Goal: Use online tool/utility

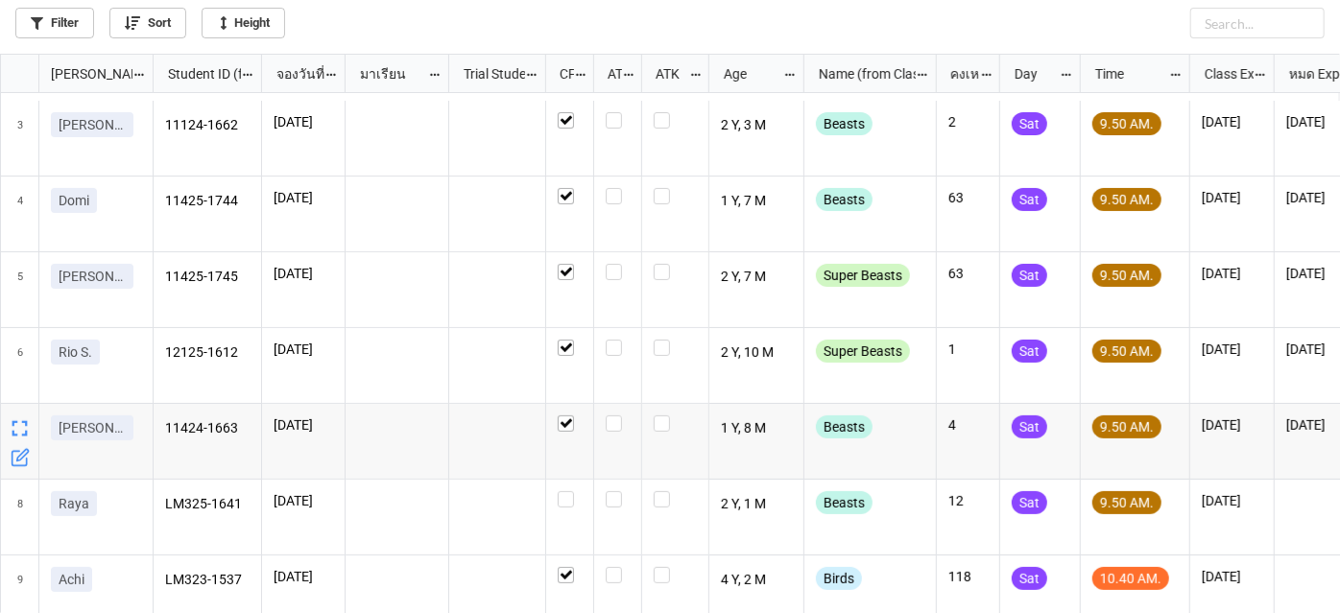
scroll to position [174, 0]
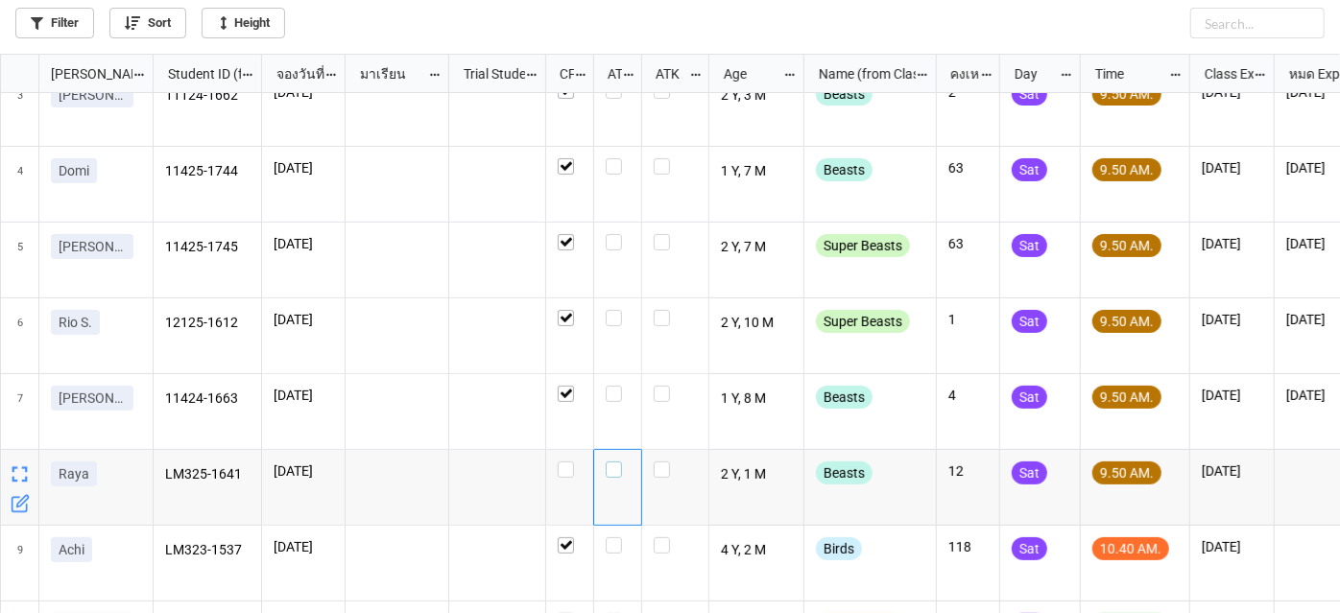
click at [619, 462] on label "grid" at bounding box center [618, 462] width 24 height 0
click at [621, 158] on label "grid" at bounding box center [618, 158] width 24 height 0
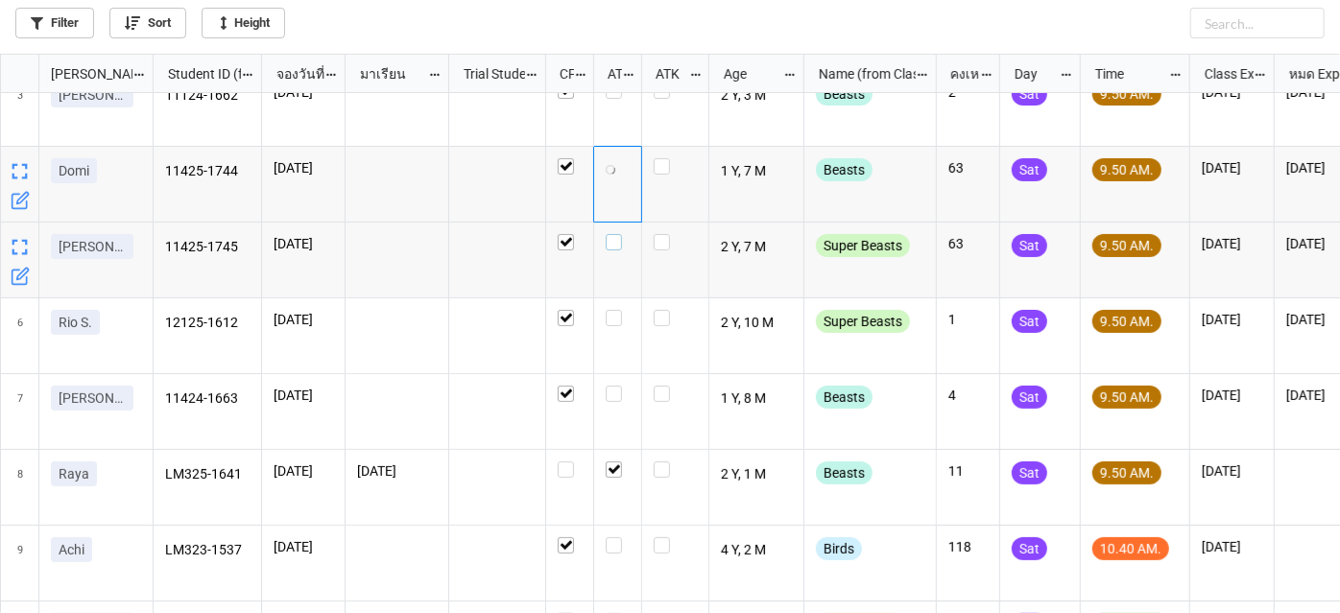
click at [616, 234] on label "grid" at bounding box center [618, 234] width 24 height 0
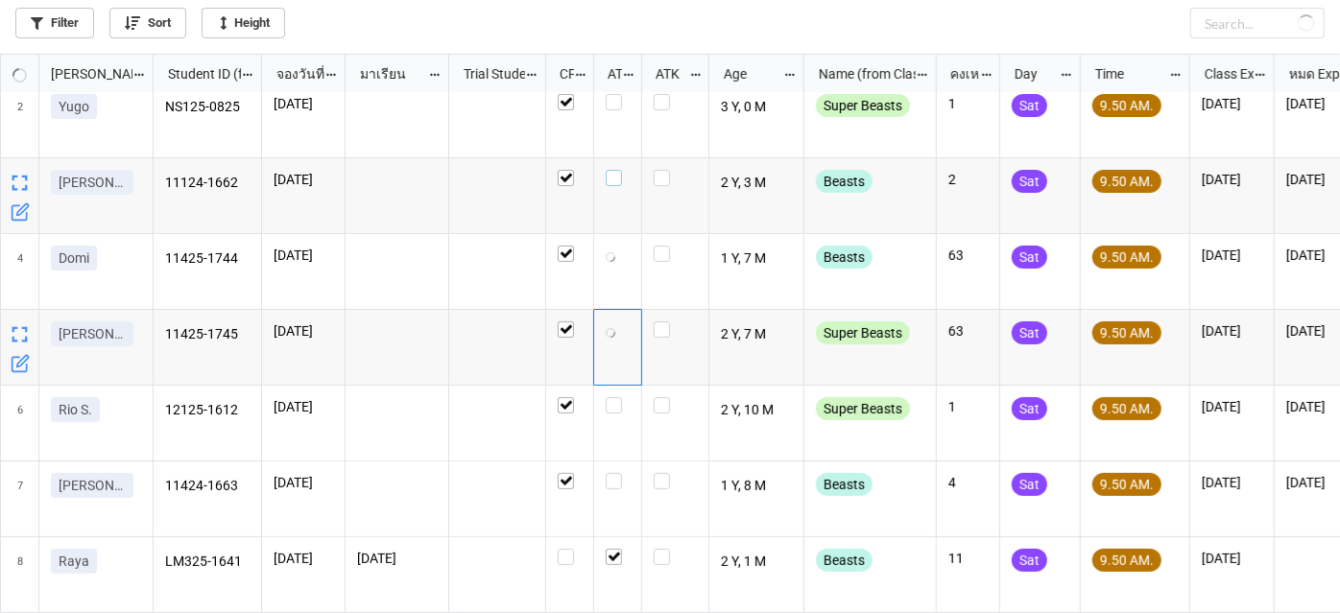
click at [615, 170] on label "grid" at bounding box center [618, 170] width 24 height 0
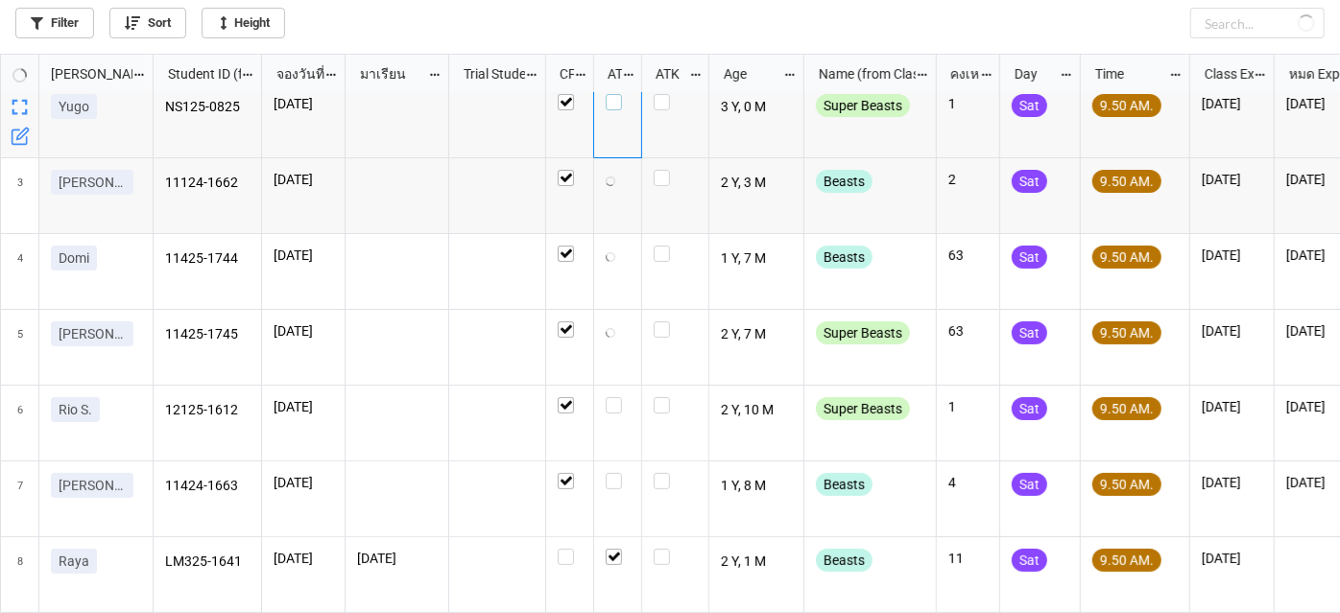
click at [611, 94] on label "grid" at bounding box center [618, 94] width 24 height 0
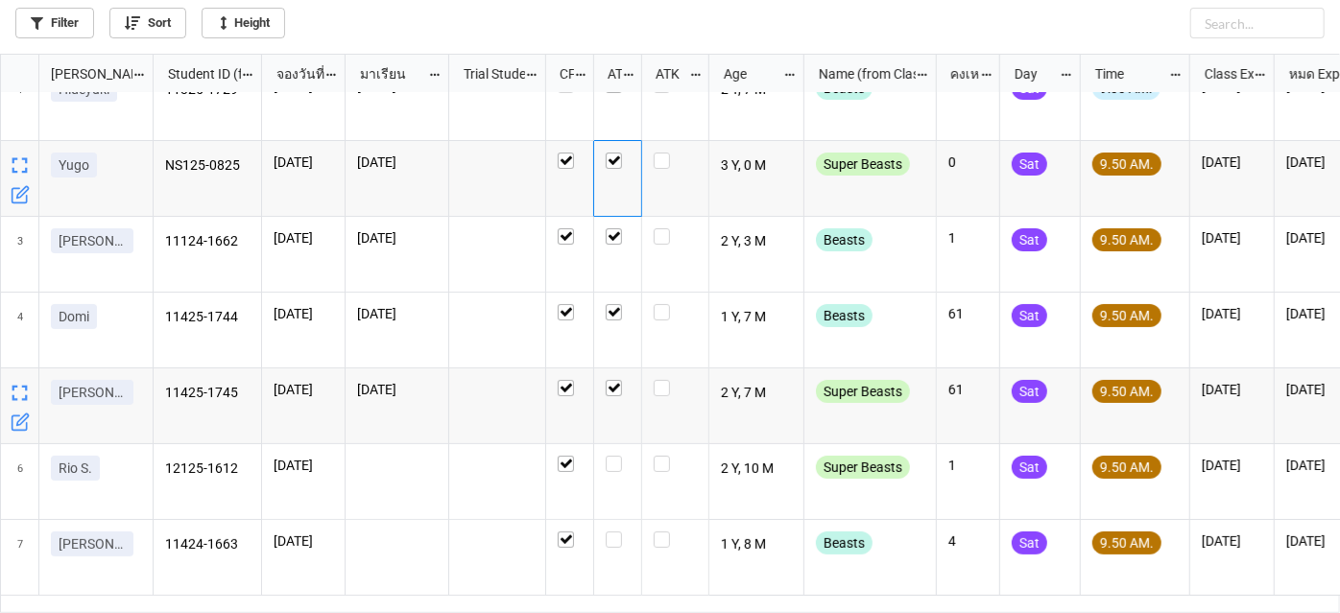
scroll to position [0, 0]
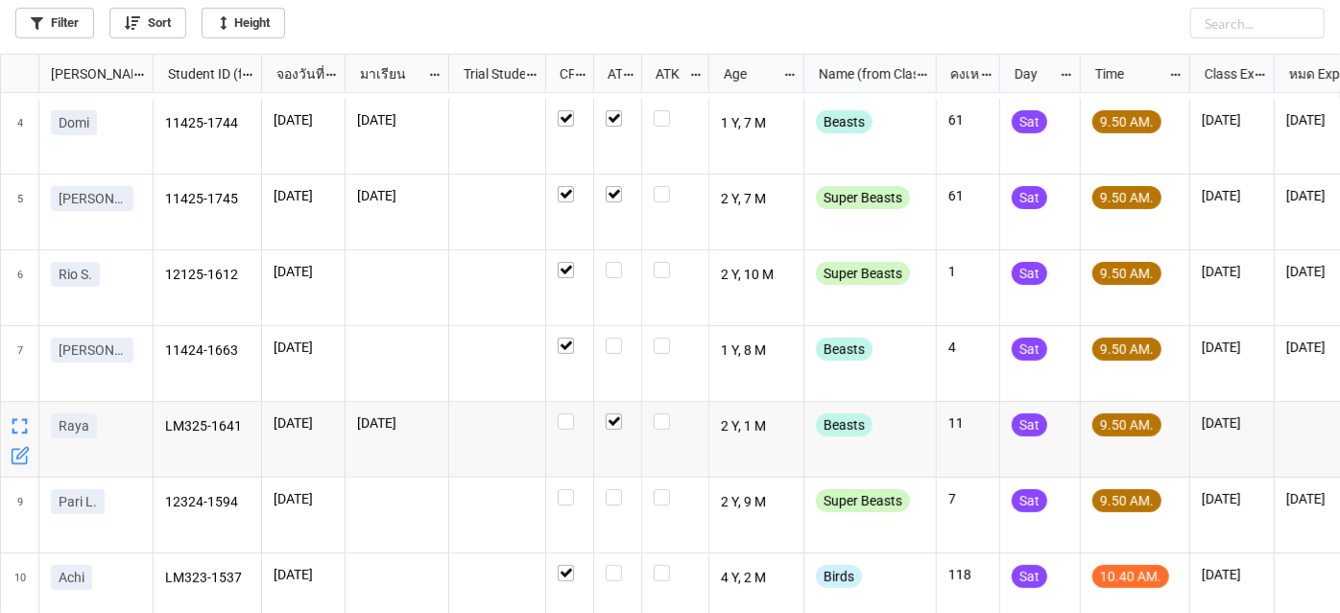
scroll to position [261, 0]
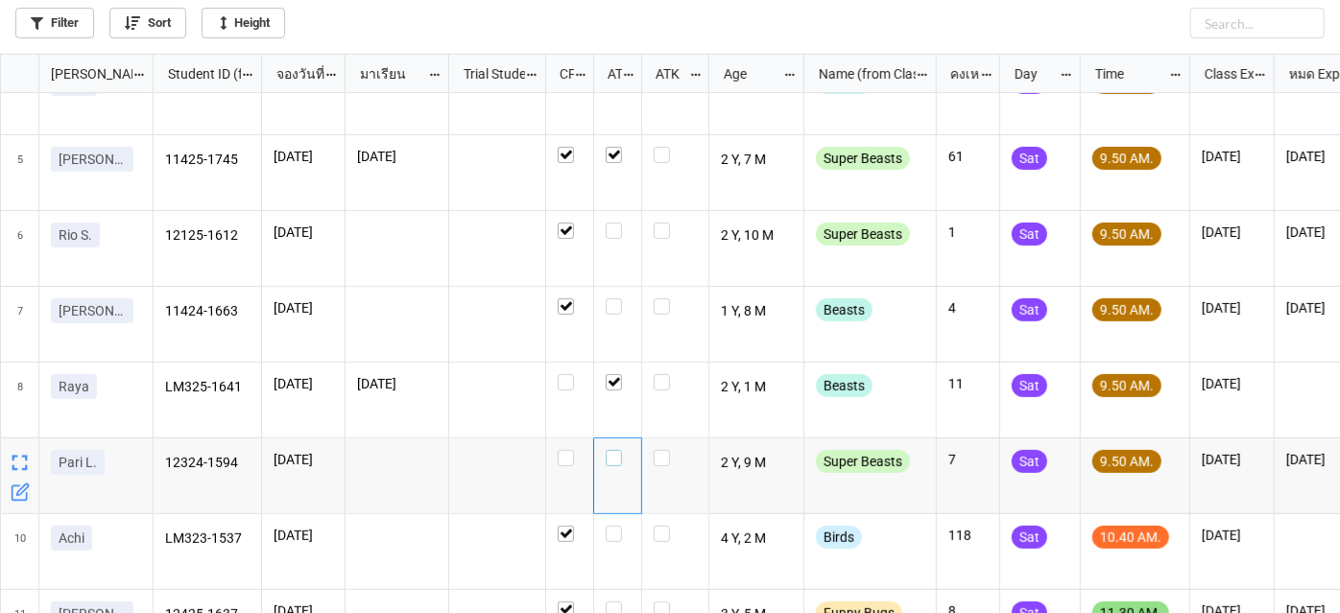
click at [617, 450] on label "grid" at bounding box center [618, 450] width 24 height 0
click at [614, 298] on label "grid" at bounding box center [618, 298] width 24 height 0
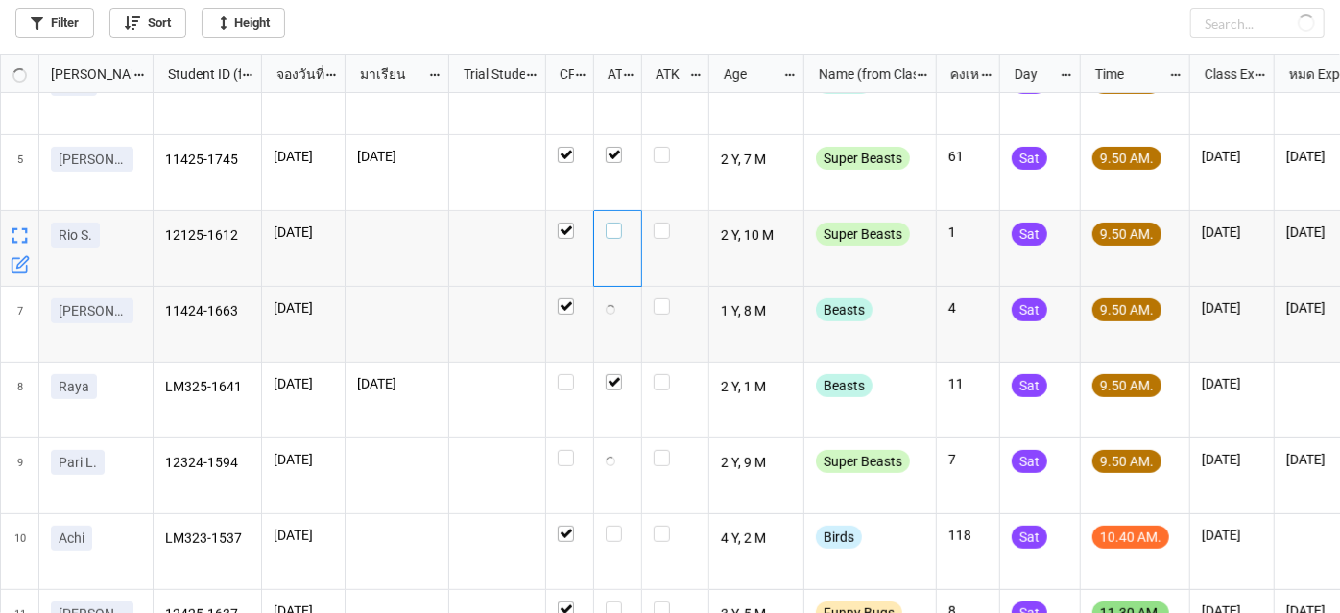
click at [614, 223] on label "grid" at bounding box center [618, 223] width 24 height 0
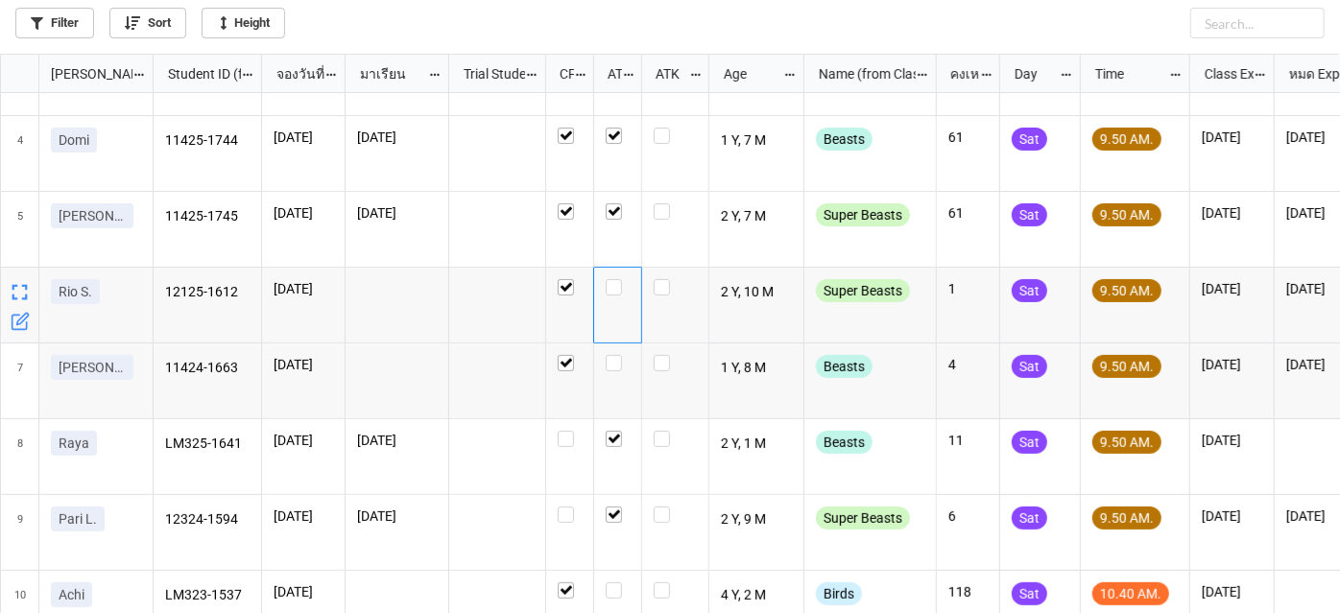
scroll to position [0, 0]
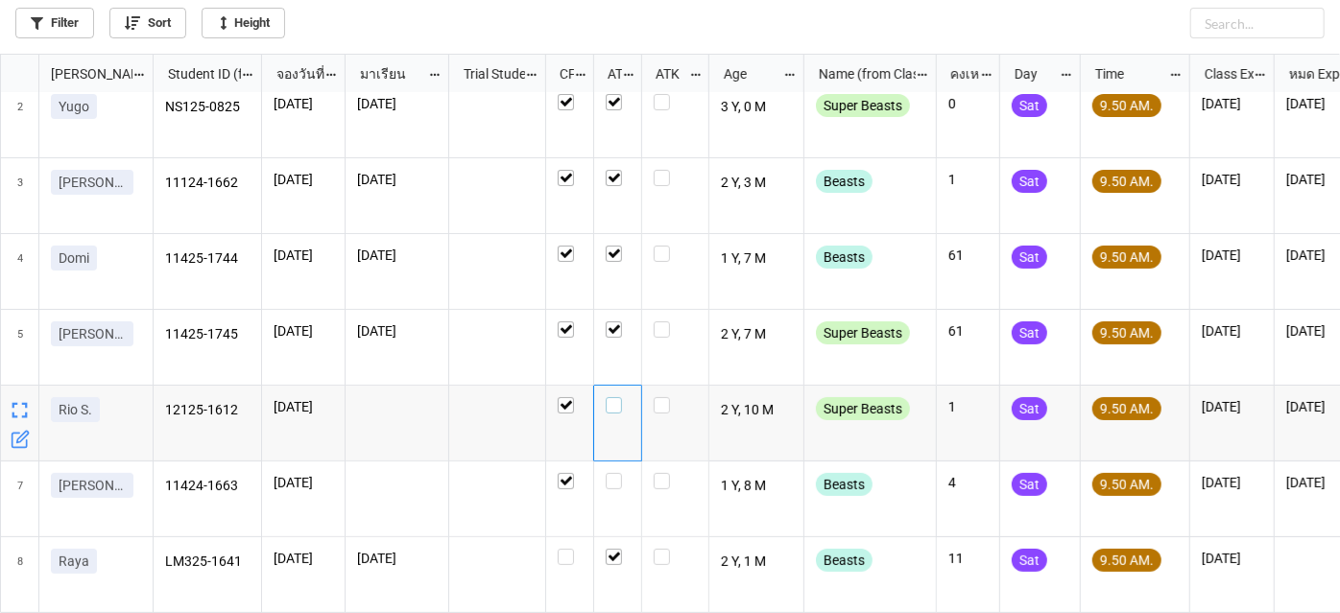
click at [614, 397] on label "grid" at bounding box center [618, 397] width 24 height 0
click at [611, 489] on div "grid" at bounding box center [618, 500] width 48 height 76
checkbox input "true"
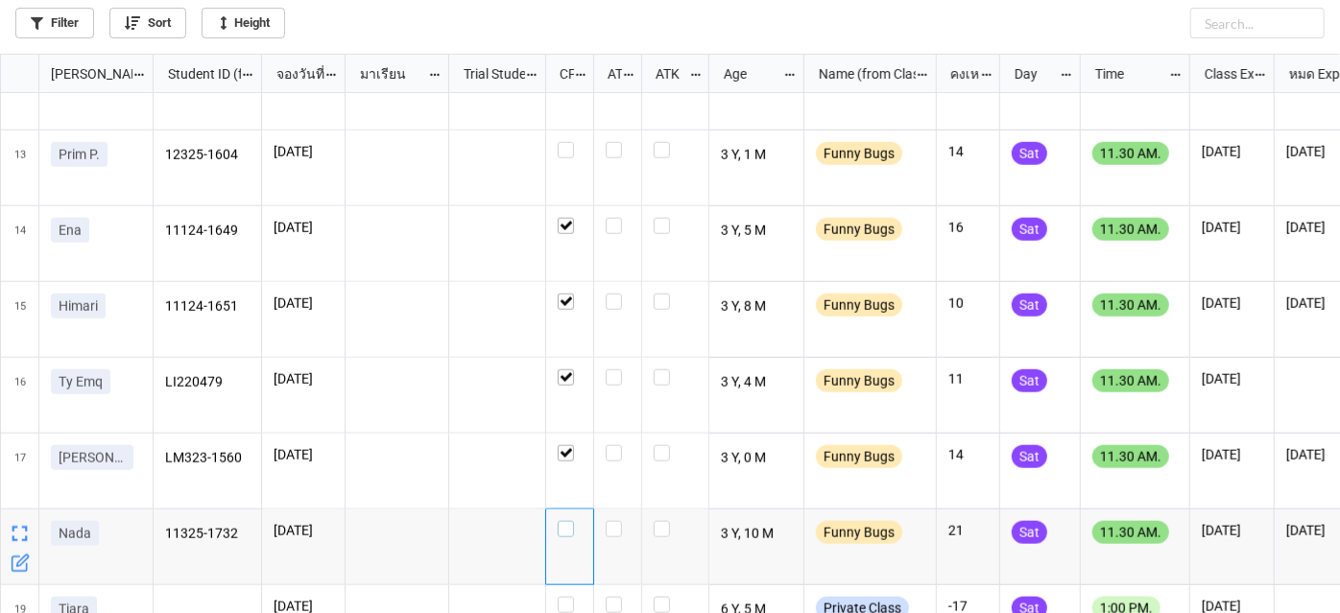
click at [576, 534] on div "grid" at bounding box center [570, 529] width 24 height 16
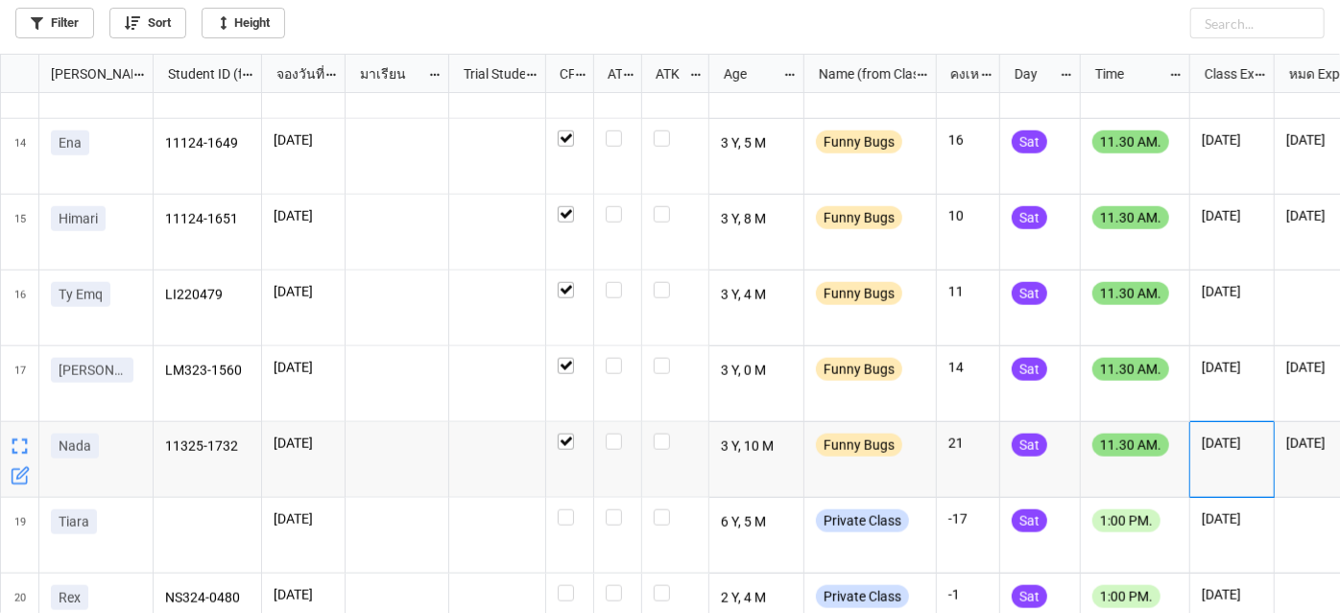
drag, startPoint x: 1241, startPoint y: 443, endPoint x: 1085, endPoint y: 538, distance: 183.0
click at [1218, 455] on div "12325-1604 [DATE] 3 Y, 1 M Funny Bugs 14 Sat 11.30 AM. [DATE] [DATE] 11124-1649…" at bounding box center [747, 353] width 1187 height 521
